Goal: Navigation & Orientation: Find specific page/section

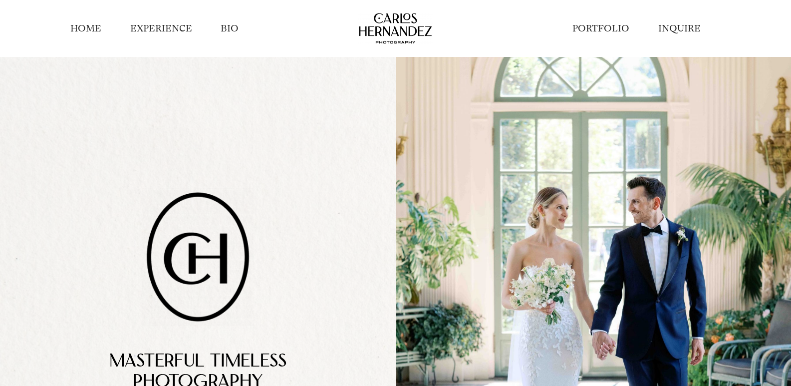
click at [86, 26] on link "HOME" at bounding box center [85, 28] width 31 height 13
click at [595, 25] on link "PORTFOLIO" at bounding box center [600, 28] width 57 height 13
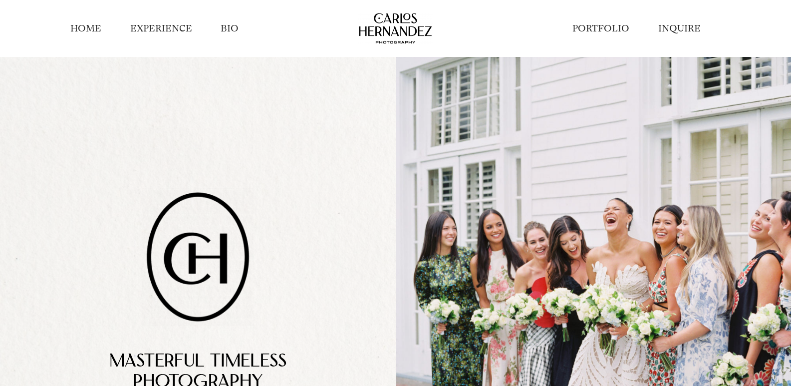
click at [84, 29] on link "HOME" at bounding box center [85, 28] width 31 height 13
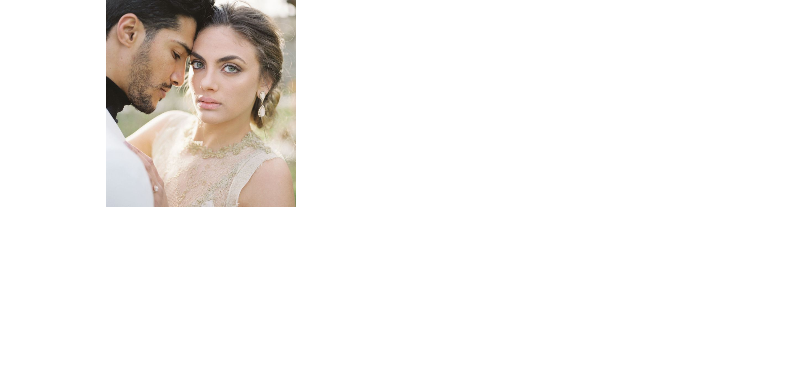
scroll to position [3992, 0]
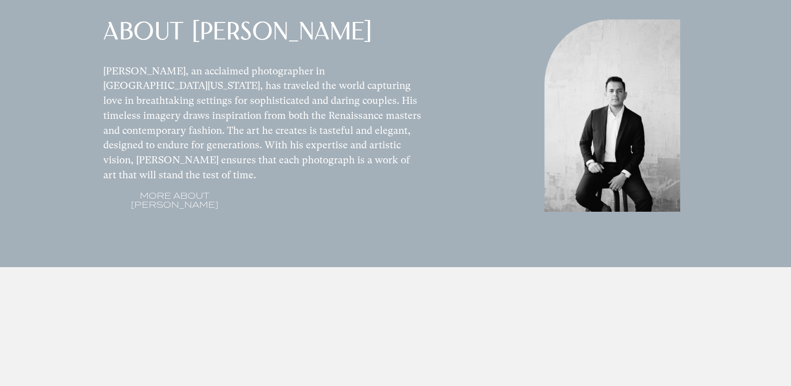
scroll to position [1297, 0]
